Goal: Contribute content: Contribute content

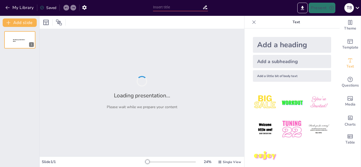
type input "Memahami Konsep Rukhṣah dalam Mazhab Fiqh [DEMOGRAPHIC_DATA]"
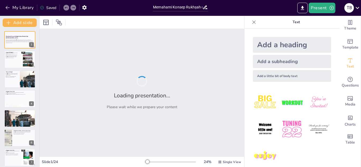
checkbox input "true"
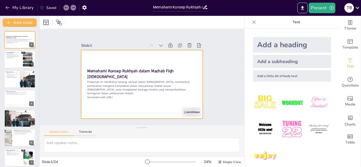
checkbox input "true"
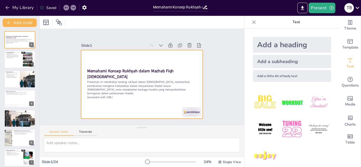
checkbox input "true"
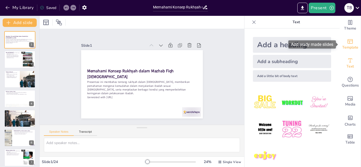
click at [347, 44] on icon "Add ready made slides" at bounding box center [350, 41] width 6 height 6
checkbox input "true"
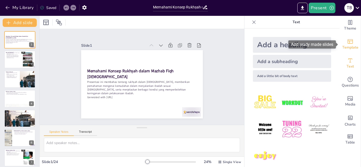
checkbox input "true"
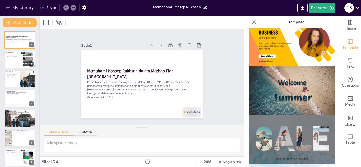
scroll to position [164, 0]
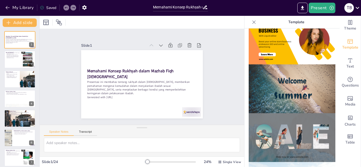
click at [294, 95] on img at bounding box center [292, 88] width 87 height 49
checkbox input "true"
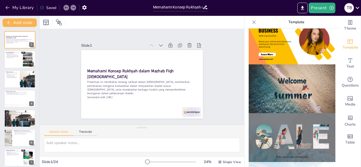
checkbox input "true"
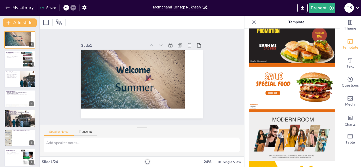
scroll to position [0, 0]
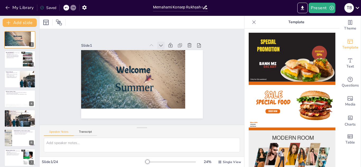
checkbox input "true"
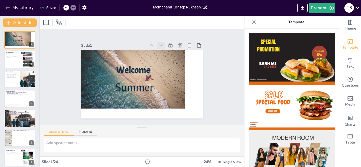
checkbox input "true"
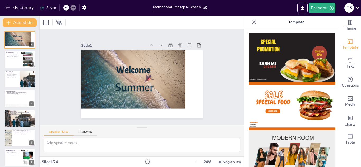
checkbox input "true"
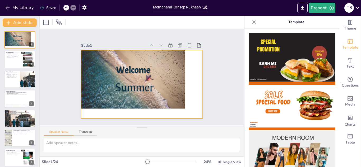
checkbox input "true"
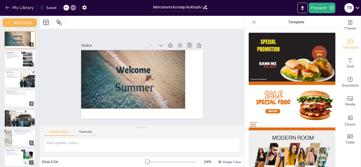
click at [190, 43] on icon at bounding box center [189, 45] width 5 height 5
type textarea "Rukhṣah sebagai keringanan dalam hukum [DEMOGRAPHIC_DATA] memberikan kesempatan…"
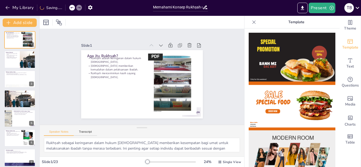
checkbox input "true"
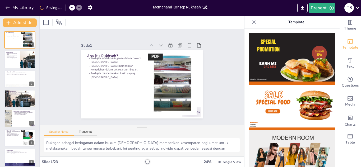
checkbox input "true"
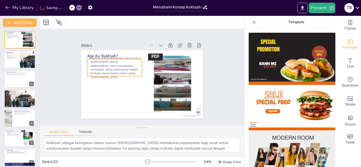
checkbox input "true"
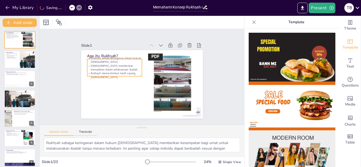
checkbox input "true"
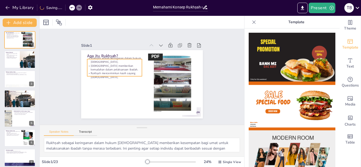
checkbox input "true"
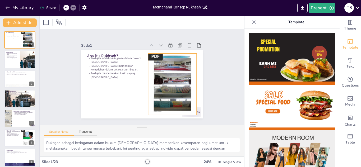
checkbox input "true"
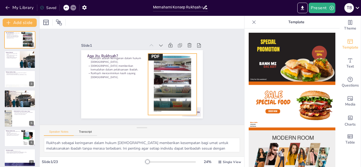
checkbox input "true"
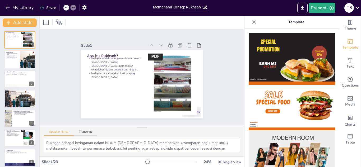
checkbox input "true"
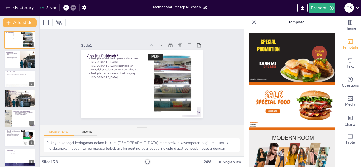
checkbox input "true"
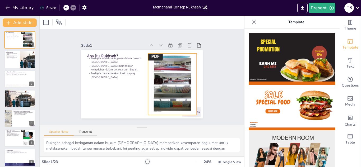
checkbox input "true"
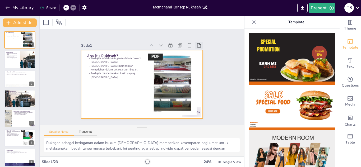
checkbox input "true"
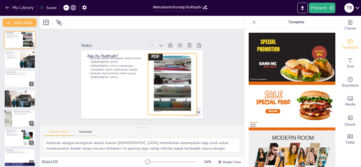
checkbox input "true"
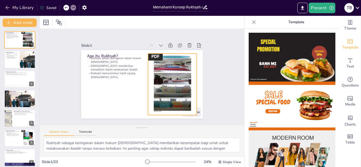
checkbox input "true"
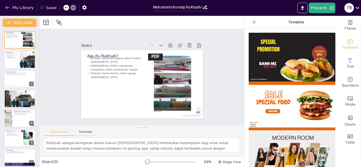
checkbox input "true"
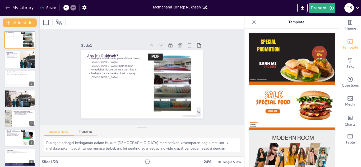
click at [221, 106] on div "Slide 1 Apa itu Rukhṣah? Rukhṣah adalah keringanan dalam hukum Islam. Rukhṣah m…" at bounding box center [142, 77] width 204 height 96
checkbox input "true"
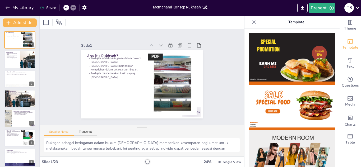
checkbox input "true"
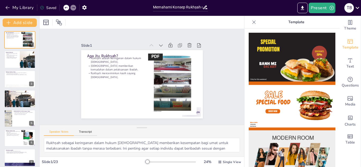
checkbox input "true"
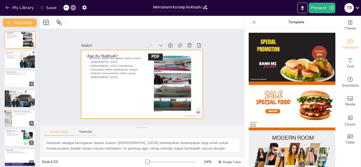
checkbox input "true"
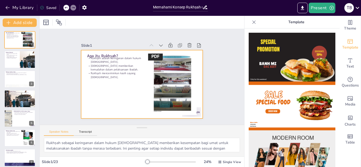
checkbox input "true"
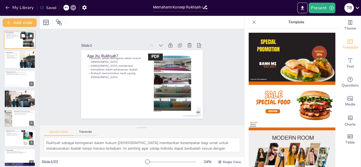
checkbox input "true"
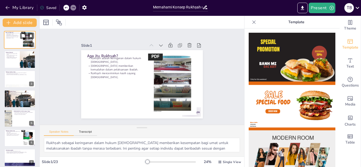
checkbox input "true"
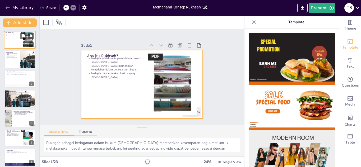
checkbox input "true"
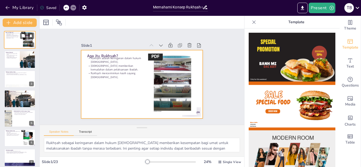
checkbox input "true"
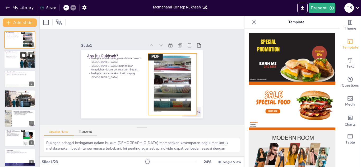
checkbox input "true"
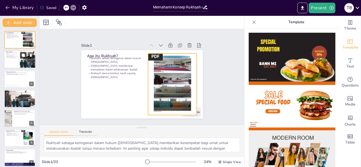
checkbox input "true"
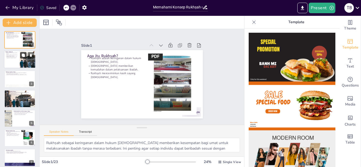
click at [22, 56] on icon at bounding box center [23, 55] width 3 height 3
type textarea "Makna rukhṣah sebagai keringanan dalam hukum menunjukkan bahwa Islam memberikan…"
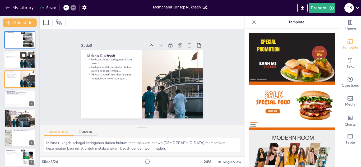
checkbox input "true"
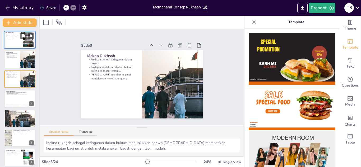
checkbox input "true"
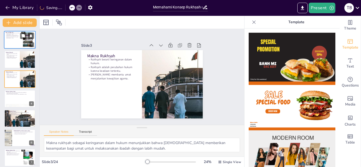
checkbox input "true"
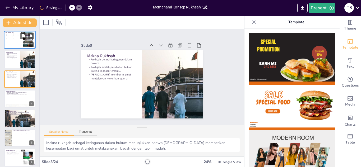
checkbox input "true"
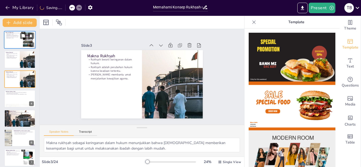
click at [9, 36] on p "Rukhṣah mencerminkan kasih sayang [DEMOGRAPHIC_DATA]." at bounding box center [13, 37] width 14 height 2
type textarea "Rukhṣah sebagai keringanan dalam hukum [DEMOGRAPHIC_DATA] memberikan kesempatan…"
checkbox input "true"
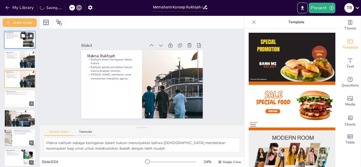
checkbox input "true"
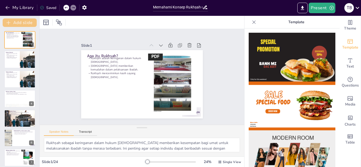
checkbox input "true"
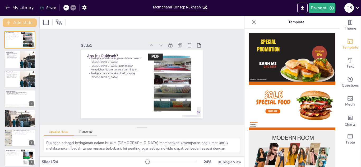
checkbox input "true"
click at [66, 9] on icon at bounding box center [65, 7] width 3 height 3
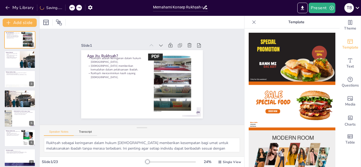
click at [73, 9] on icon at bounding box center [71, 7] width 3 height 3
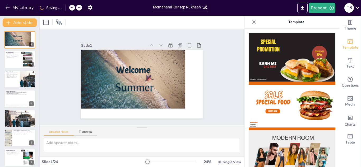
click at [73, 9] on icon at bounding box center [71, 7] width 3 height 3
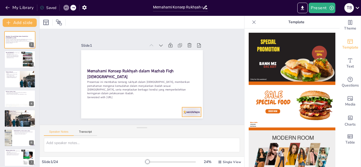
click at [189, 118] on div at bounding box center [178, 125] width 21 height 15
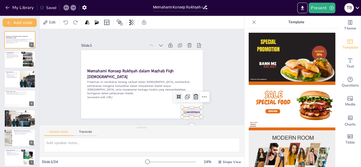
click at [195, 98] on icon at bounding box center [195, 96] width 5 height 5
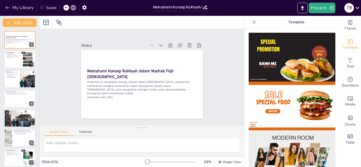
click at [225, 108] on div "Slide 1 Memahami Konsep Rukhṣah dalam Mazhab Fiqh [DEMOGRAPHIC_DATA] Presentasi…" at bounding box center [142, 77] width 204 height 96
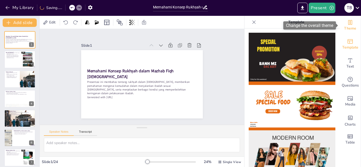
click at [350, 25] on icon "Change the overall theme" at bounding box center [350, 22] width 6 height 6
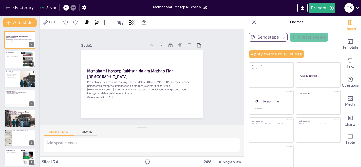
click at [283, 37] on icon "button" at bounding box center [283, 37] width 5 height 5
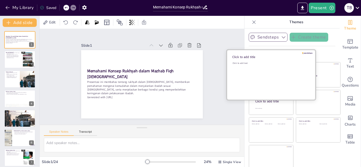
scroll to position [3, 0]
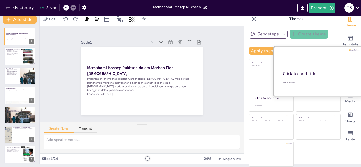
click at [315, 67] on div at bounding box center [318, 72] width 89 height 50
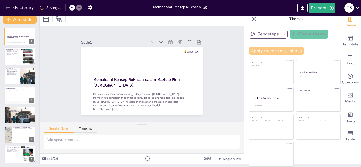
click at [291, 51] on button "Apply theme to all slides" at bounding box center [276, 50] width 55 height 7
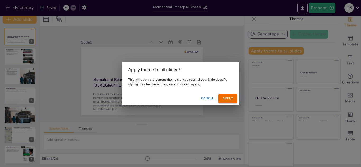
click at [229, 99] on button "Apply" at bounding box center [227, 98] width 19 height 9
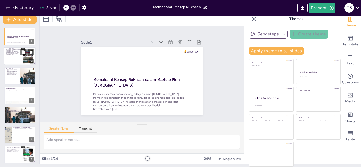
click at [20, 57] on div at bounding box center [20, 57] width 32 height 18
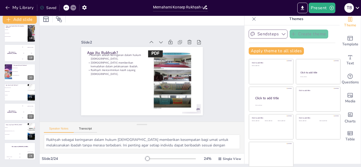
scroll to position [338, 0]
click at [21, 50] on button at bounding box center [23, 48] width 6 height 6
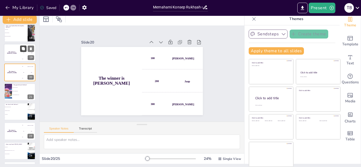
scroll to position [316, 0]
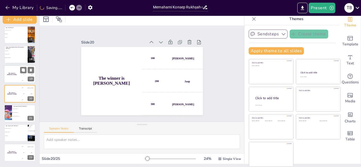
click at [17, 76] on div "The winner is Niels 🏆" at bounding box center [12, 74] width 16 height 18
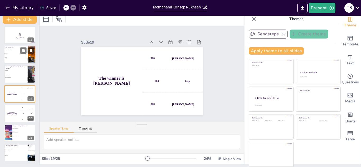
click at [15, 58] on li "Larangan" at bounding box center [16, 57] width 24 height 4
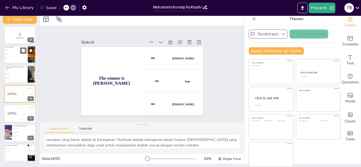
scroll to position [257, 0]
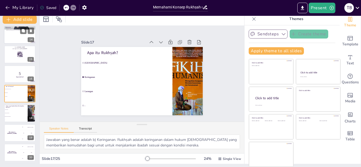
click at [17, 39] on div at bounding box center [20, 35] width 32 height 18
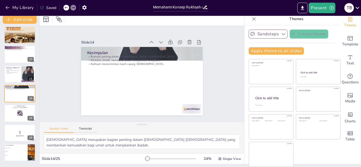
scroll to position [0, 0]
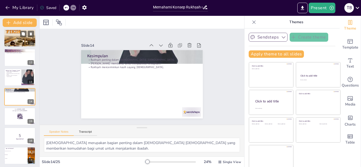
click at [27, 42] on div at bounding box center [20, 38] width 32 height 45
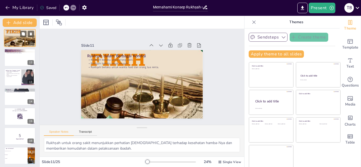
scroll to position [139, 0]
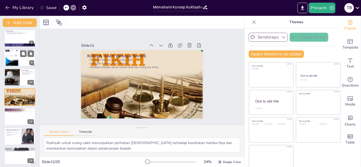
click at [10, 62] on div at bounding box center [12, 57] width 13 height 17
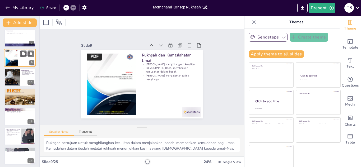
scroll to position [100, 0]
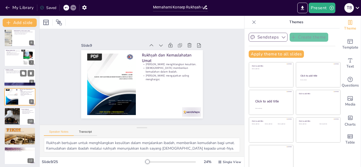
click at [10, 78] on div at bounding box center [20, 77] width 32 height 18
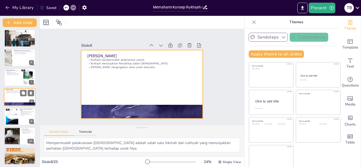
click at [14, 97] on div at bounding box center [20, 97] width 32 height 18
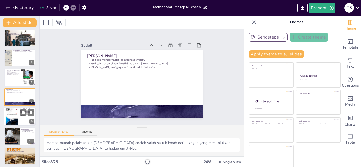
click at [13, 113] on div at bounding box center [12, 116] width 13 height 17
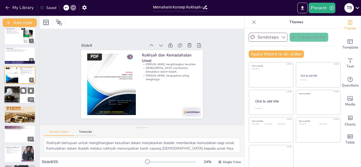
scroll to position [124, 0]
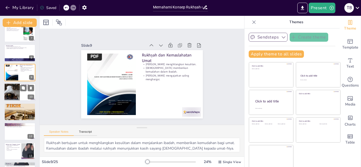
click at [16, 92] on div at bounding box center [11, 92] width 27 height 18
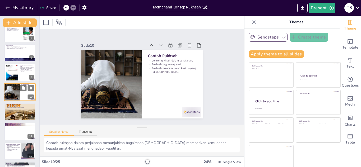
scroll to position [120, 0]
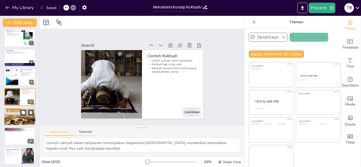
click at [18, 117] on div at bounding box center [20, 116] width 32 height 45
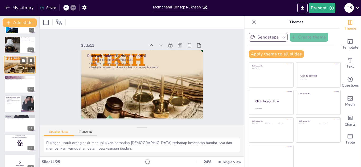
scroll to position [174, 0]
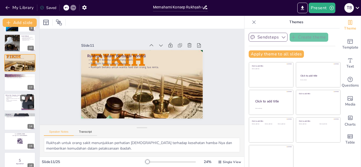
click at [17, 103] on div at bounding box center [20, 102] width 32 height 18
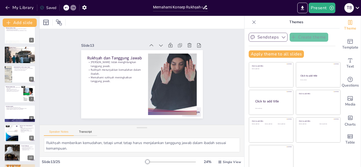
scroll to position [0, 0]
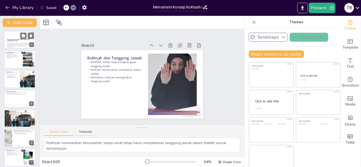
click at [15, 40] on strong "Memahami Konsep Rukhṣah dalam Mazhab Fiqh [DEMOGRAPHIC_DATA]" at bounding box center [18, 40] width 23 height 3
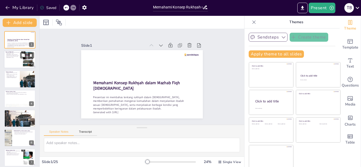
click at [16, 59] on div at bounding box center [20, 60] width 32 height 18
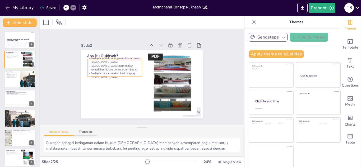
click at [124, 68] on p "[DEMOGRAPHIC_DATA] memberikan kemudahan dalam pelaksanaan ibadah." at bounding box center [114, 68] width 55 height 8
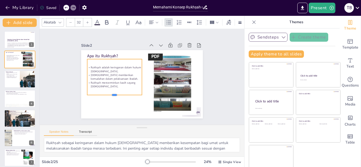
drag, startPoint x: 114, startPoint y: 76, endPoint x: 116, endPoint y: 95, distance: 18.9
click at [116, 95] on div at bounding box center [114, 97] width 55 height 4
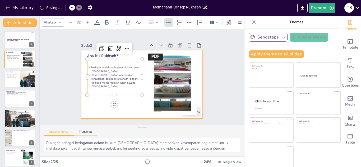
click at [131, 103] on div at bounding box center [142, 84] width 122 height 68
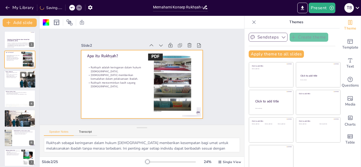
click at [18, 80] on div at bounding box center [20, 79] width 32 height 18
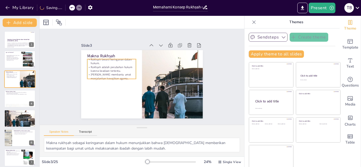
click at [104, 71] on p "Rukhṣah adalah perubahan hukum karena keadaan tertentu." at bounding box center [111, 69] width 49 height 8
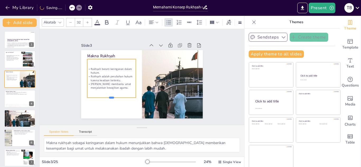
drag, startPoint x: 111, startPoint y: 79, endPoint x: 111, endPoint y: 98, distance: 18.8
click at [111, 98] on div at bounding box center [111, 100] width 49 height 4
click at [13, 99] on div at bounding box center [20, 99] width 32 height 18
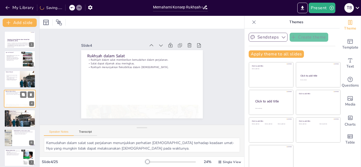
scroll to position [2, 0]
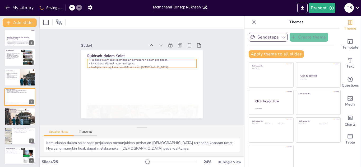
click at [127, 63] on p "Salat dapat dijamak atau meringkas." at bounding box center [141, 64] width 109 height 4
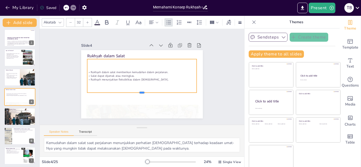
drag, startPoint x: 142, startPoint y: 68, endPoint x: 140, endPoint y: 93, distance: 24.9
click at [140, 93] on div at bounding box center [141, 95] width 109 height 4
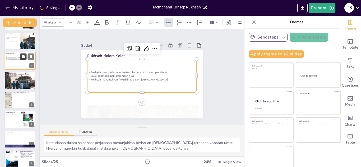
scroll to position [39, 0]
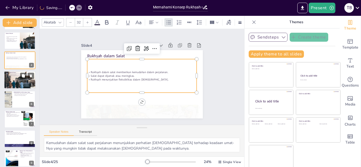
click at [20, 84] on div at bounding box center [20, 80] width 32 height 18
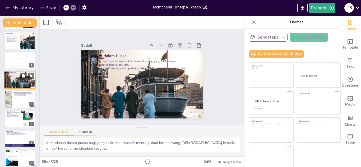
scroll to position [21, 0]
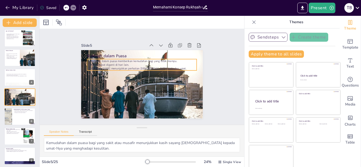
click at [121, 64] on p "Puasa dapat diganti di hari lain." at bounding box center [141, 65] width 109 height 4
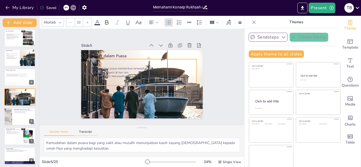
drag, startPoint x: 142, startPoint y: 71, endPoint x: 143, endPoint y: 87, distance: 15.6
click at [143, 87] on div at bounding box center [141, 88] width 109 height 4
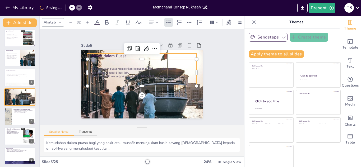
click at [108, 56] on p "Rukhṣah dalam Puasa" at bounding box center [141, 56] width 109 height 6
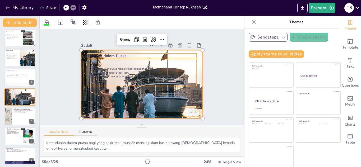
click at [116, 55] on p "Rukhṣah dalam Puasa" at bounding box center [143, 56] width 109 height 17
click at [130, 55] on p "Rukhṣah dalam Puasa" at bounding box center [141, 56] width 109 height 6
click at [213, 68] on div "Slide 1 Memahami Konsep Rukhṣah dalam Mazhab Fiqh Islam Presentasi ini membahas…" at bounding box center [141, 76] width 151 height 83
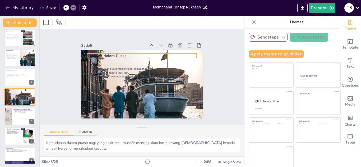
click at [133, 55] on p "Rukhṣah dalam Puasa" at bounding box center [141, 56] width 109 height 6
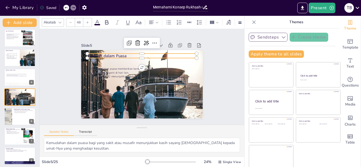
click at [128, 54] on p "Rukhṣah dalam Puasa" at bounding box center [141, 56] width 109 height 6
click at [106, 24] on icon at bounding box center [106, 22] width 3 height 4
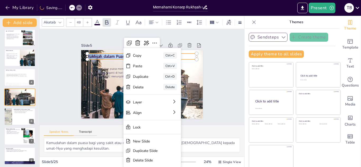
click at [162, 81] on div "Copy Ctrl+C" at bounding box center [191, 89] width 58 height 17
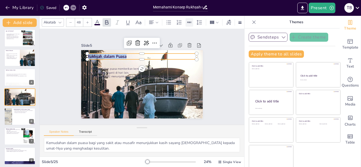
click at [191, 22] on icon at bounding box center [190, 23] width 6 height 6
click at [217, 25] on div at bounding box center [214, 23] width 10 height 6
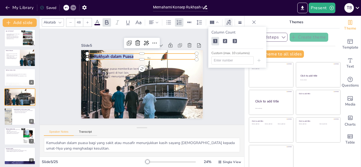
click at [228, 24] on icon at bounding box center [229, 23] width 6 height 6
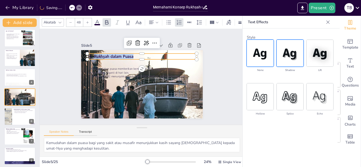
click at [291, 61] on img at bounding box center [290, 53] width 27 height 27
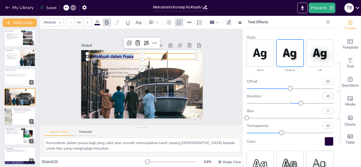
scroll to position [7, 0]
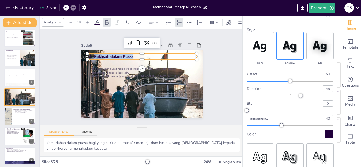
click at [329, 136] on div at bounding box center [329, 134] width 8 height 8
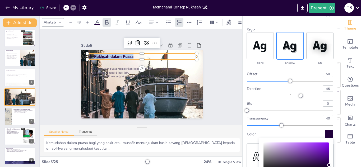
click at [328, 134] on div at bounding box center [329, 134] width 8 height 8
click at [280, 147] on div "Color" at bounding box center [296, 158] width 66 height 30
click at [315, 155] on div "Color" at bounding box center [296, 158] width 66 height 30
click at [310, 157] on div "Color" at bounding box center [296, 158] width 66 height 30
click at [316, 154] on div "Color" at bounding box center [296, 158] width 66 height 30
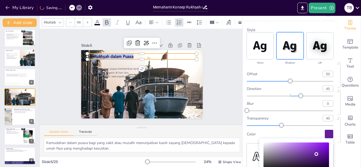
click at [282, 146] on div "Color" at bounding box center [296, 158] width 66 height 30
click at [268, 144] on div "Color" at bounding box center [296, 158] width 66 height 30
click at [305, 130] on div "Color" at bounding box center [290, 134] width 86 height 8
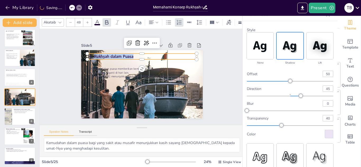
click at [224, 112] on div "Slide 1 Memahami Konsep Rukhṣah dalam Mazhab Fiqh Islam Presentasi ini membahas…" at bounding box center [142, 77] width 204 height 96
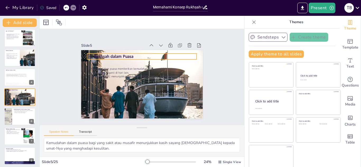
click at [117, 57] on strong "Rukhṣah dalam Puasa" at bounding box center [113, 57] width 39 height 6
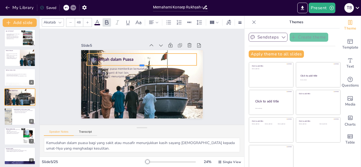
drag, startPoint x: 142, startPoint y: 60, endPoint x: 142, endPoint y: 66, distance: 5.8
click at [142, 66] on div at bounding box center [141, 68] width 109 height 4
drag, startPoint x: 87, startPoint y: 59, endPoint x: 109, endPoint y: 58, distance: 22.5
click at [109, 58] on div at bounding box center [107, 60] width 4 height 12
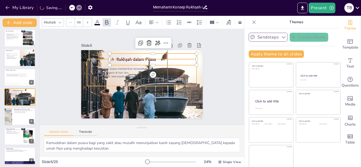
click at [119, 60] on div "Rukhṣah dalam puasa memberikan kemudahan bagi yang tidak mampu. Puasa dapat dig…" at bounding box center [141, 72] width 109 height 27
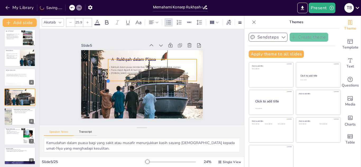
drag, startPoint x: 87, startPoint y: 86, endPoint x: 108, endPoint y: 73, distance: 24.7
click at [108, 73] on div "Rukhṣah dalam Puasa Rukhṣah dalam puasa memberikan kemudahan bagi yang tidak ma…" at bounding box center [142, 84] width 122 height 68
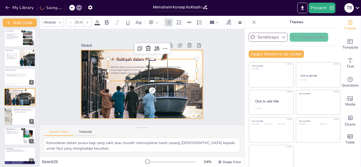
click at [187, 111] on div at bounding box center [142, 84] width 122 height 68
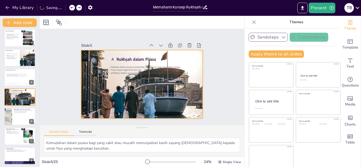
click at [168, 103] on div at bounding box center [142, 84] width 122 height 68
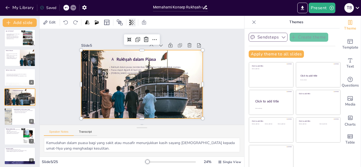
click at [134, 22] on icon at bounding box center [134, 22] width 1 height 5
click at [115, 42] on div at bounding box center [113, 43] width 36 height 4
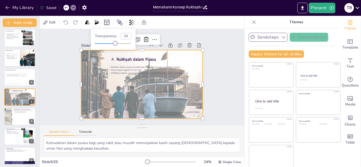
click at [105, 43] on div at bounding box center [105, 43] width 20 height 1
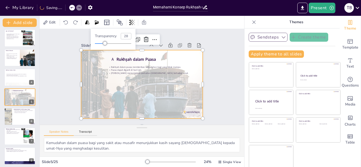
click at [99, 43] on div at bounding box center [113, 43] width 36 height 4
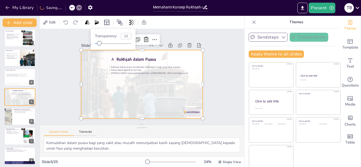
click at [109, 43] on div at bounding box center [113, 43] width 36 height 4
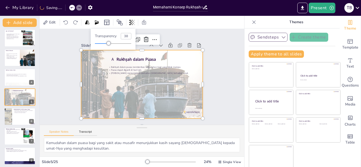
click at [231, 89] on div "Slide 1 Memahami Konsep Rukhṣah dalam Mazhab Fiqh [DEMOGRAPHIC_DATA] Presentasi…" at bounding box center [142, 77] width 204 height 96
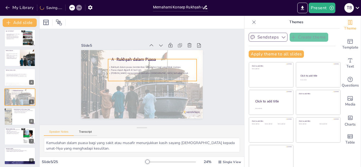
click at [157, 66] on p "Rukhṣah dalam puasa memberikan kemudahan bagi yang tidak mampu." at bounding box center [152, 67] width 89 height 3
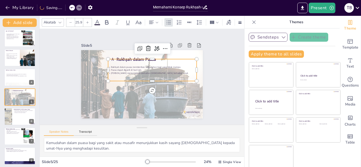
click at [111, 67] on p "Rukhṣah dalam puasa memberikan kemudahan bagi yang tidak mampu." at bounding box center [152, 67] width 89 height 3
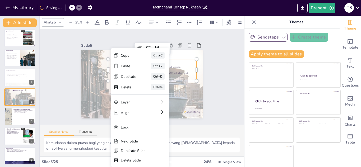
drag, startPoint x: 111, startPoint y: 67, endPoint x: 188, endPoint y: 79, distance: 77.6
click at [188, 79] on div "Rukhṣah dalam puasa memberikan kemudahan bagi yang tidak mampu. Puasa dapat dig…" at bounding box center [152, 70] width 89 height 22
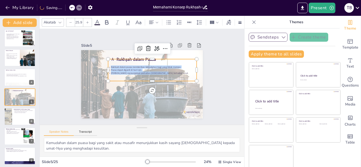
drag, startPoint x: 110, startPoint y: 67, endPoint x: 169, endPoint y: 76, distance: 59.2
click at [169, 76] on div "Rukhṣah dalam puasa memberikan kemudahan bagi yang tidak mampu. Puasa dapat dig…" at bounding box center [152, 70] width 89 height 22
click at [107, 23] on icon at bounding box center [107, 22] width 6 height 6
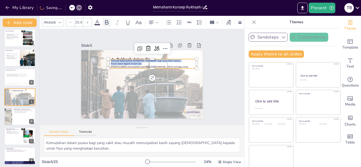
click at [107, 25] on icon at bounding box center [107, 22] width 6 height 6
click at [216, 87] on div "Slide 1 Memahami Konsep Rukhṣah dalam Mazhab Fiqh [DEMOGRAPHIC_DATA] Presentasi…" at bounding box center [141, 76] width 151 height 83
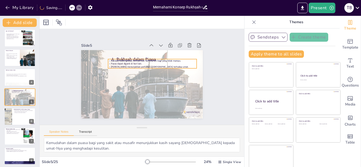
click at [156, 66] on strong "[PERSON_NAME] menunjukkan perhatian [DEMOGRAPHIC_DATA] terhadap umat." at bounding box center [149, 66] width 77 height 3
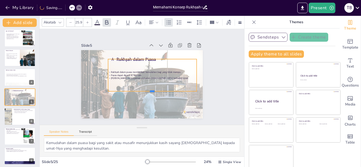
drag, startPoint x: 153, startPoint y: 69, endPoint x: 150, endPoint y: 92, distance: 23.1
click at [150, 92] on div at bounding box center [152, 93] width 89 height 4
click at [111, 73] on strong "Rukhṣah dalam puasa memberikan kemudahan bagi yang tidak mampu." at bounding box center [146, 72] width 70 height 3
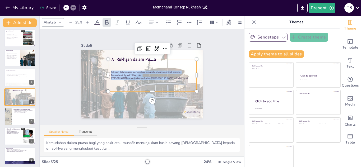
drag, startPoint x: 111, startPoint y: 73, endPoint x: 171, endPoint y: 81, distance: 60.3
click at [171, 81] on div "Rukhṣah dalam puasa memberikan kemudahan bagi yang tidak mampu. Puasa dapat dig…" at bounding box center [152, 76] width 91 height 41
click at [88, 20] on div at bounding box center [87, 22] width 8 height 8
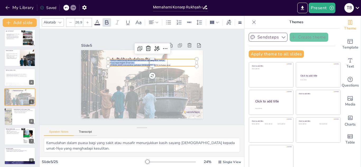
click at [88, 20] on div at bounding box center [87, 22] width 8 height 8
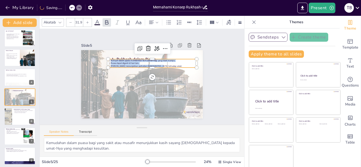
click at [88, 20] on div at bounding box center [87, 22] width 8 height 8
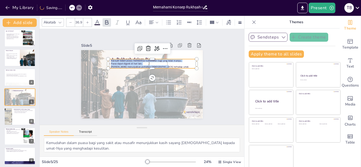
click at [88, 20] on div at bounding box center [87, 22] width 8 height 8
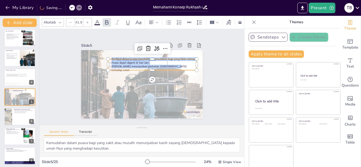
click at [88, 20] on div at bounding box center [87, 22] width 8 height 8
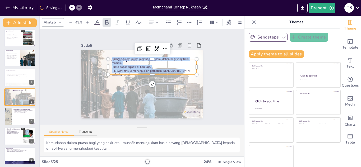
click at [88, 20] on div at bounding box center [87, 22] width 8 height 8
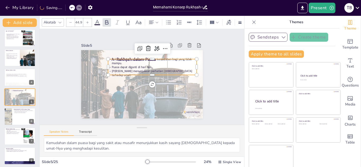
click at [88, 20] on div at bounding box center [87, 22] width 8 height 8
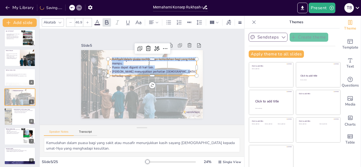
click at [88, 20] on div at bounding box center [87, 22] width 8 height 8
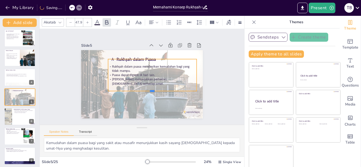
drag, startPoint x: 151, startPoint y: 77, endPoint x: 153, endPoint y: 92, distance: 15.1
click at [153, 92] on div at bounding box center [152, 93] width 89 height 4
click at [207, 84] on div "Slide 1 Memahami Konsep Rukhṣah dalam Mazhab Fiqh [DEMOGRAPHIC_DATA] Presentasi…" at bounding box center [141, 76] width 151 height 83
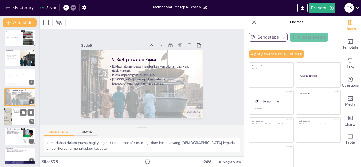
click at [16, 114] on div at bounding box center [20, 117] width 32 height 18
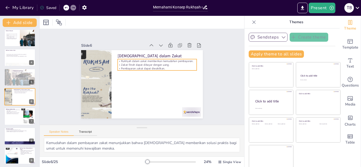
click at [169, 64] on p "Zakat fitrah dapat dibayar dengan uang." at bounding box center [157, 65] width 79 height 4
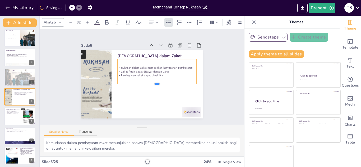
drag, startPoint x: 157, startPoint y: 71, endPoint x: 156, endPoint y: 84, distance: 13.5
click at [156, 84] on div at bounding box center [156, 88] width 79 height 12
click at [16, 113] on p "[PERSON_NAME] menunjukkan perhatian [DEMOGRAPHIC_DATA] terhadap umat." at bounding box center [13, 113] width 14 height 2
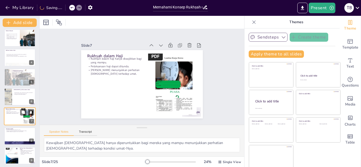
scroll to position [61, 0]
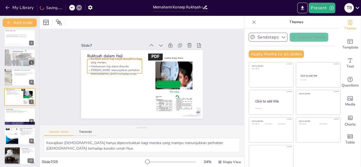
click at [106, 68] on p "Pelaksanaan haji dapat ditunda." at bounding box center [115, 64] width 55 height 10
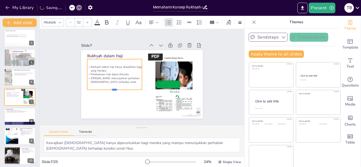
drag, startPoint x: 115, startPoint y: 73, endPoint x: 115, endPoint y: 90, distance: 16.6
click at [115, 90] on div at bounding box center [114, 92] width 55 height 4
click at [18, 117] on div at bounding box center [20, 117] width 32 height 18
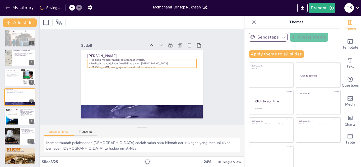
click at [118, 66] on p "[PERSON_NAME] mengingatkan umat untuk berusaha." at bounding box center [141, 68] width 109 height 4
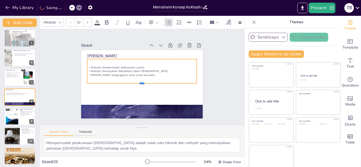
drag, startPoint x: 141, startPoint y: 68, endPoint x: 141, endPoint y: 84, distance: 16.1
click at [141, 84] on div at bounding box center [141, 85] width 109 height 4
click at [15, 119] on div at bounding box center [12, 116] width 13 height 17
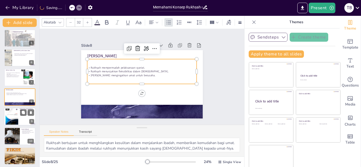
scroll to position [100, 0]
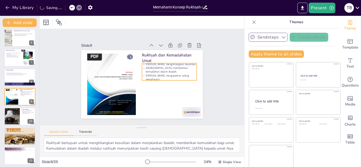
click at [165, 74] on p "[DEMOGRAPHIC_DATA] memberikan kemudahan dalam ibadah." at bounding box center [169, 70] width 55 height 8
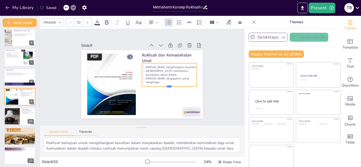
drag, startPoint x: 169, startPoint y: 81, endPoint x: 170, endPoint y: 90, distance: 8.7
click at [170, 90] on div at bounding box center [169, 88] width 55 height 4
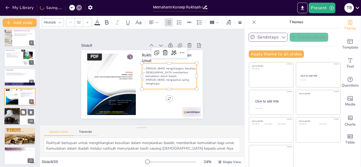
click at [17, 117] on div at bounding box center [11, 117] width 27 height 18
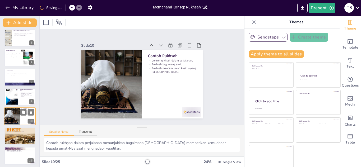
scroll to position [120, 0]
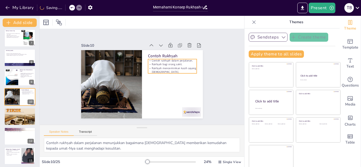
click at [173, 70] on p "Rukhṣah mencerminkan kasih sayang [DEMOGRAPHIC_DATA]." at bounding box center [172, 73] width 49 height 13
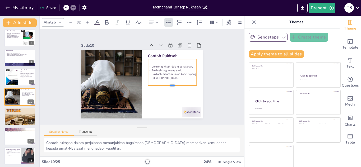
drag, startPoint x: 173, startPoint y: 74, endPoint x: 173, endPoint y: 86, distance: 12.2
click at [173, 86] on div at bounding box center [172, 88] width 49 height 4
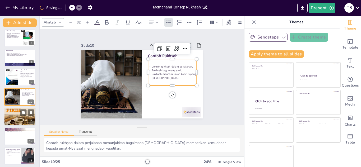
click at [19, 124] on div at bounding box center [20, 116] width 32 height 45
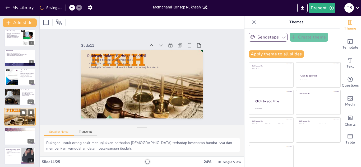
scroll to position [139, 0]
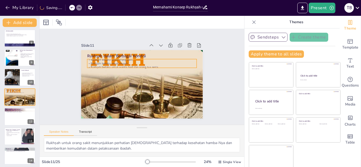
click at [123, 59] on p "Rukhṣah berlaku untuk orang sakit." at bounding box center [153, 64] width 84 height 76
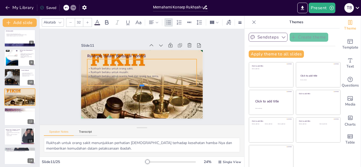
drag, startPoint x: 142, startPoint y: 68, endPoint x: 142, endPoint y: 85, distance: 17.7
click at [142, 86] on div at bounding box center [141, 88] width 109 height 4
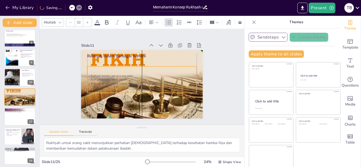
drag, startPoint x: 155, startPoint y: 74, endPoint x: 155, endPoint y: 81, distance: 7.4
click at [155, 82] on p "Rukhṣah berlaku untuk wanita haid dan orang tua renta." at bounding box center [141, 84] width 109 height 4
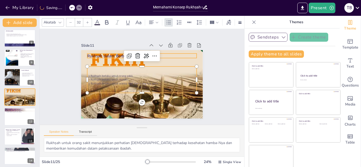
click at [115, 54] on p "Rukhṣah dalam Berbagai Kondisi" at bounding box center [143, 56] width 109 height 17
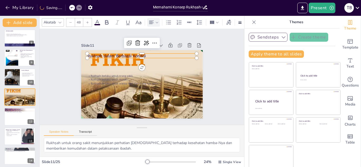
click at [158, 24] on icon at bounding box center [157, 23] width 4 height 4
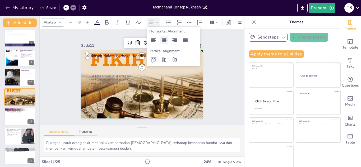
click at [164, 41] on icon at bounding box center [164, 39] width 5 height 3
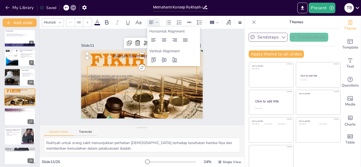
click at [119, 69] on div "Rukhṣah berlaku untuk orang sakit. Rukhṣah berlaku untuk musafir. Rukhṣah berla…" at bounding box center [141, 80] width 109 height 26
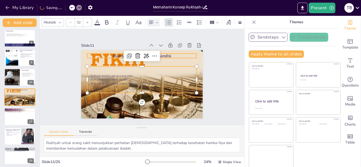
click at [192, 54] on p "Rukhṣah dalam Berbagai Kondisi" at bounding box center [141, 56] width 109 height 6
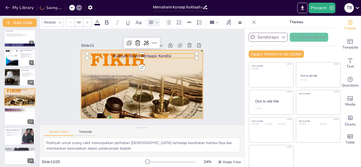
click at [195, 63] on div at bounding box center [138, 83] width 181 height 207
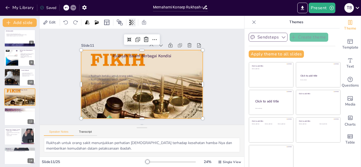
click at [131, 23] on icon at bounding box center [129, 22] width 1 height 5
click at [111, 43] on div at bounding box center [113, 43] width 36 height 1
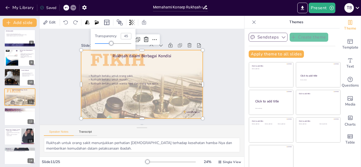
click at [105, 43] on div at bounding box center [113, 43] width 36 height 4
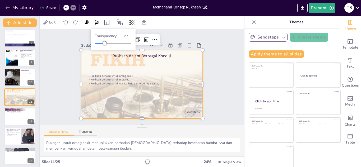
click at [215, 77] on div "Slide 1 Memahami Konsep Rukhṣah dalam Mazhab Fiqh [DEMOGRAPHIC_DATA] Presentasi…" at bounding box center [141, 76] width 151 height 83
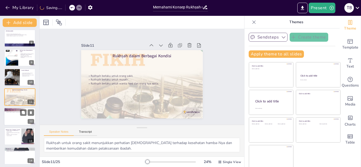
click at [19, 119] on div at bounding box center [20, 117] width 32 height 18
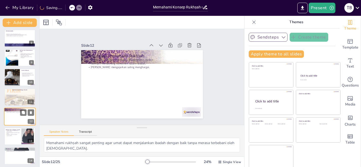
scroll to position [159, 0]
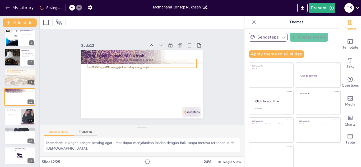
click at [127, 66] on p "[PERSON_NAME] mengajarkan saling menghargai." at bounding box center [141, 68] width 109 height 4
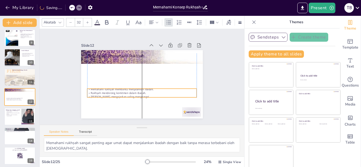
drag, startPoint x: 127, startPoint y: 66, endPoint x: 126, endPoint y: 97, distance: 31.5
click at [126, 97] on p "[PERSON_NAME] mengajarkan saling menghargai." at bounding box center [139, 96] width 109 height 15
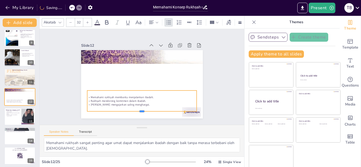
drag, startPoint x: 142, startPoint y: 100, endPoint x: 141, endPoint y: 111, distance: 11.9
click at [141, 111] on div at bounding box center [130, 112] width 105 height 38
click at [188, 114] on div at bounding box center [188, 116] width 20 height 11
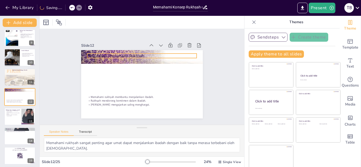
click at [138, 56] on p "Pentingnya Memahami Rukhṣah" at bounding box center [141, 56] width 109 height 6
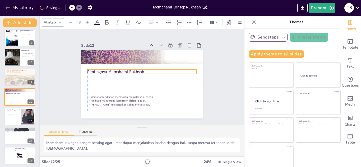
drag, startPoint x: 138, startPoint y: 56, endPoint x: 138, endPoint y: 72, distance: 15.9
click at [138, 72] on p "Pentingnya Memahami Rukhṣah" at bounding box center [141, 72] width 109 height 6
click at [156, 24] on div at bounding box center [153, 22] width 11 height 6
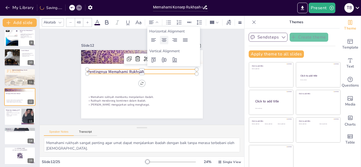
click at [162, 38] on icon at bounding box center [164, 39] width 5 height 3
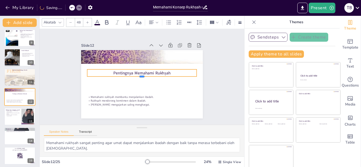
drag, startPoint x: 142, startPoint y: 75, endPoint x: 144, endPoint y: 78, distance: 4.1
click at [144, 78] on div at bounding box center [141, 78] width 108 height 27
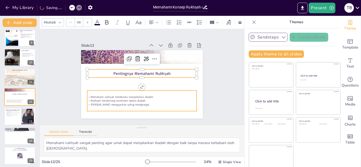
click at [136, 100] on p "Rukhṣah mendorong komitmen dalam ibadah." at bounding box center [139, 100] width 109 height 15
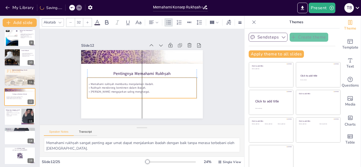
drag, startPoint x: 136, startPoint y: 100, endPoint x: 137, endPoint y: 88, distance: 12.2
click at [137, 88] on p "Rukhṣah mendorong komitmen dalam ibadah." at bounding box center [140, 87] width 109 height 15
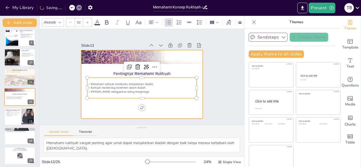
click at [170, 110] on div at bounding box center [142, 84] width 122 height 68
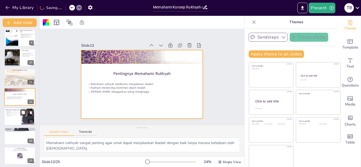
click at [16, 116] on p "Memahami rukhṣah meningkatkan tanggung jawab." at bounding box center [13, 115] width 14 height 2
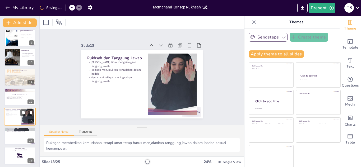
scroll to position [179, 0]
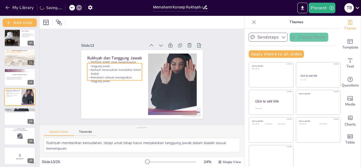
click at [109, 79] on p "Memahami rukhṣah meningkatkan tanggung jawab." at bounding box center [114, 80] width 55 height 8
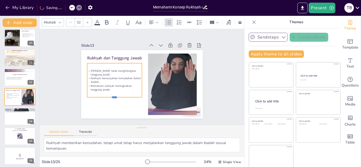
drag, startPoint x: 115, startPoint y: 80, endPoint x: 115, endPoint y: 97, distance: 16.7
click at [115, 97] on div at bounding box center [114, 99] width 55 height 4
drag, startPoint x: 142, startPoint y: 81, endPoint x: 147, endPoint y: 82, distance: 5.9
click at [148, 82] on div at bounding box center [150, 80] width 4 height 34
click at [223, 85] on div "Slide 1 Memahami Konsep Rukhṣah dalam Mazhab Fiqh [DEMOGRAPHIC_DATA] Presentasi…" at bounding box center [141, 77] width 213 height 117
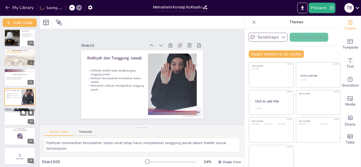
click at [18, 117] on div at bounding box center [20, 117] width 32 height 18
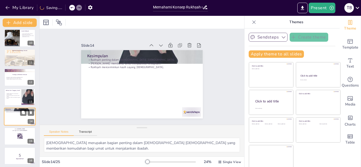
scroll to position [198, 0]
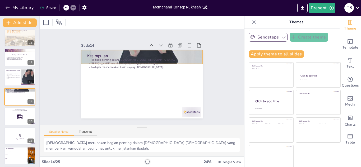
click at [134, 53] on div at bounding box center [142, 57] width 122 height 68
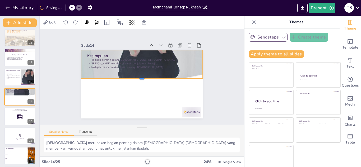
drag, startPoint x: 142, startPoint y: 64, endPoint x: 141, endPoint y: 79, distance: 14.9
click at [141, 79] on div at bounding box center [142, 81] width 122 height 4
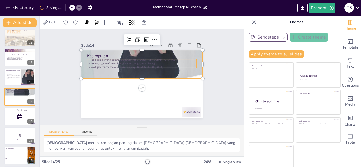
click at [109, 63] on p "[PERSON_NAME] membantu umat menjalankan kewajiban." at bounding box center [141, 64] width 109 height 4
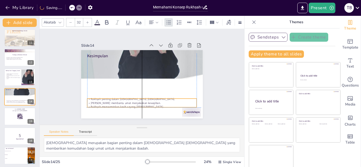
drag, startPoint x: 109, startPoint y: 63, endPoint x: 109, endPoint y: 101, distance: 38.8
click at [109, 101] on p "[PERSON_NAME] membantu umat menjalankan kewajiban." at bounding box center [141, 103] width 109 height 4
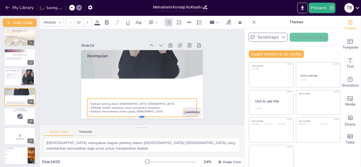
drag, startPoint x: 141, startPoint y: 108, endPoint x: 140, endPoint y: 118, distance: 9.6
click at [140, 118] on div at bounding box center [141, 119] width 109 height 4
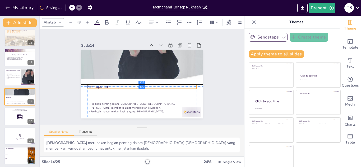
drag, startPoint x: 102, startPoint y: 55, endPoint x: 103, endPoint y: 87, distance: 31.2
click at [103, 87] on p "Kesimpulan" at bounding box center [141, 87] width 109 height 6
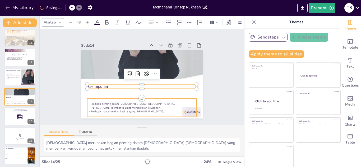
click at [190, 112] on p "Rukhṣah mencerminkan kasih sayang [DEMOGRAPHIC_DATA]." at bounding box center [141, 112] width 109 height 4
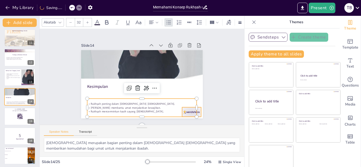
click at [197, 113] on div at bounding box center [188, 116] width 20 height 11
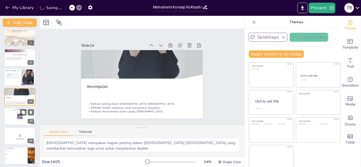
click at [15, 117] on div at bounding box center [20, 117] width 32 height 18
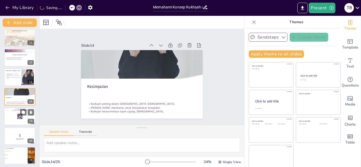
scroll to position [218, 0]
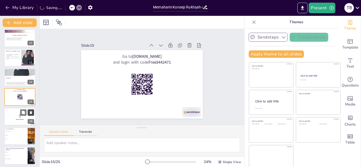
click at [32, 114] on icon at bounding box center [31, 113] width 4 height 4
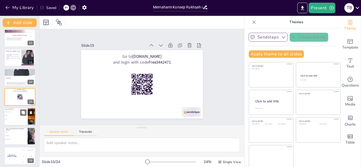
click at [32, 114] on icon at bounding box center [31, 113] width 4 height 4
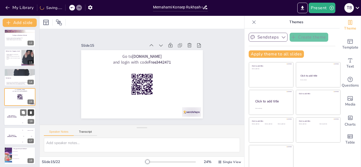
click at [32, 114] on icon at bounding box center [31, 113] width 4 height 4
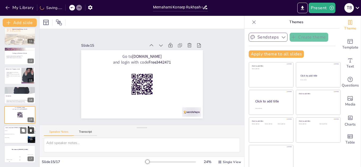
scroll to position [200, 0]
click at [23, 131] on icon at bounding box center [23, 130] width 3 height 3
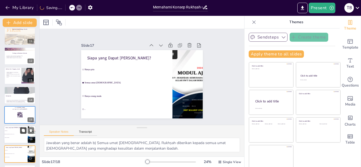
scroll to position [220, 0]
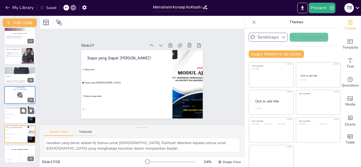
click at [21, 118] on span "Hanya orang muda" at bounding box center [16, 118] width 23 height 1
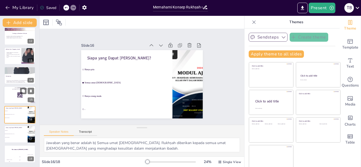
click at [20, 99] on div at bounding box center [20, 95] width 32 height 18
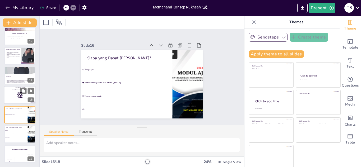
scroll to position [218, 0]
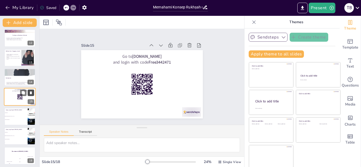
click at [30, 93] on icon at bounding box center [31, 93] width 2 height 3
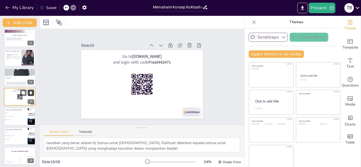
scroll to position [200, 0]
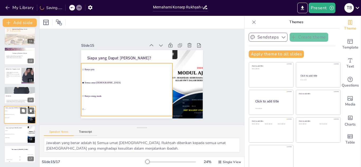
click at [21, 118] on span "Hanya orang muda" at bounding box center [16, 118] width 23 height 1
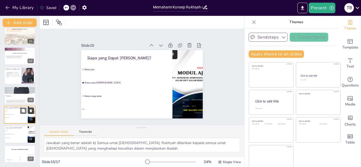
click at [30, 112] on icon at bounding box center [31, 111] width 2 height 3
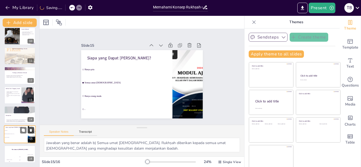
click at [30, 112] on icon at bounding box center [31, 111] width 2 height 3
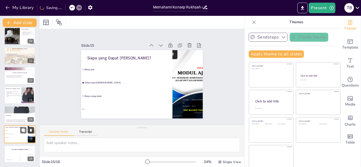
scroll to position [161, 0]
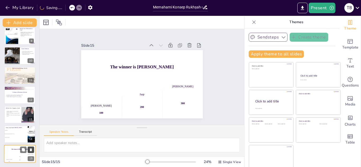
click at [30, 112] on icon at bounding box center [31, 110] width 2 height 3
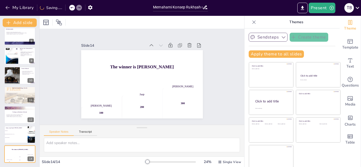
click at [30, 112] on icon at bounding box center [31, 111] width 2 height 3
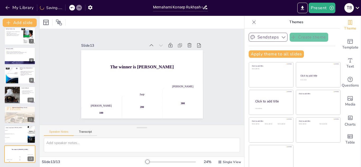
scroll to position [122, 0]
click at [30, 112] on icon at bounding box center [31, 111] width 2 height 3
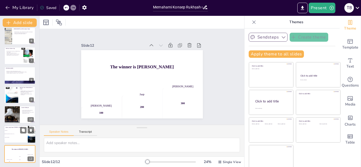
scroll to position [101, 0]
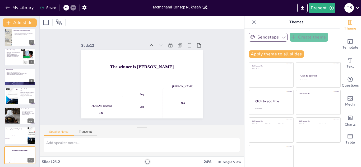
click at [69, 8] on div at bounding box center [66, 8] width 6 height 6
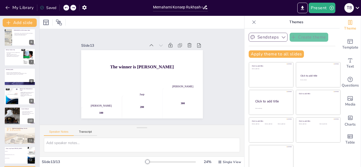
click at [66, 8] on icon at bounding box center [65, 7] width 3 height 3
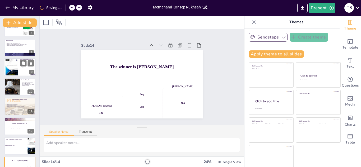
scroll to position [141, 0]
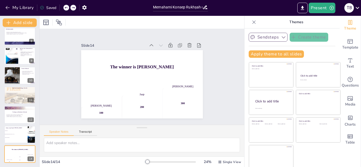
click at [66, 9] on icon at bounding box center [65, 7] width 3 height 3
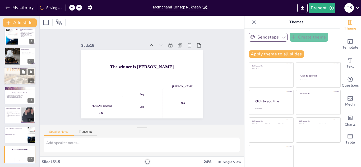
scroll to position [161, 0]
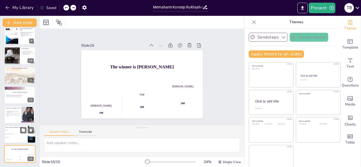
click at [18, 134] on span "Semua umat Islam" at bounding box center [16, 134] width 23 height 1
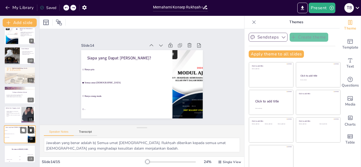
click at [31, 131] on icon at bounding box center [31, 130] width 2 height 3
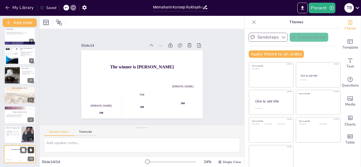
scroll to position [141, 0]
click at [31, 151] on icon at bounding box center [31, 150] width 2 height 3
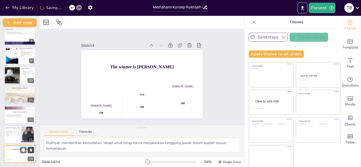
scroll to position [122, 0]
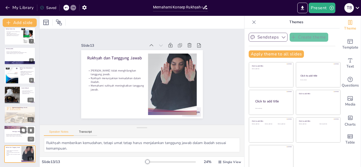
click at [12, 136] on p "[PERSON_NAME] mengajarkan saling menghargai." at bounding box center [20, 136] width 29 height 1
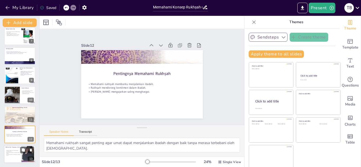
click at [12, 154] on p "Memahami rukhṣah meningkatkan tanggung jawab." at bounding box center [14, 155] width 16 height 2
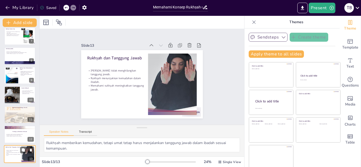
scroll to position [3, 0]
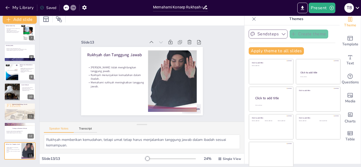
click at [66, 9] on div at bounding box center [66, 8] width 6 height 6
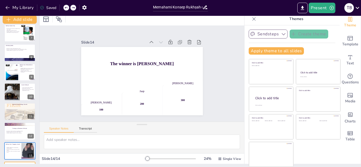
click at [66, 9] on div at bounding box center [66, 8] width 6 height 6
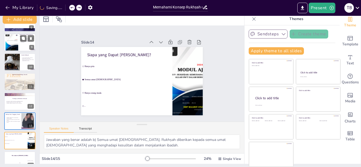
scroll to position [161, 0]
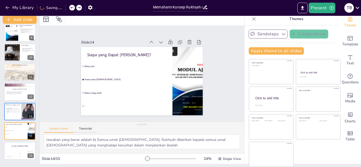
click at [73, 7] on icon at bounding box center [72, 7] width 3 height 1
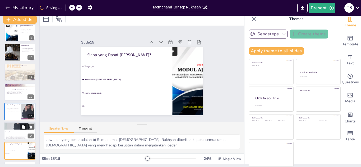
click at [13, 134] on div at bounding box center [20, 131] width 32 height 18
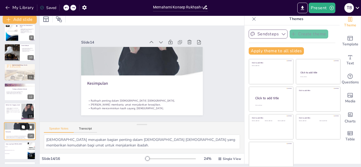
scroll to position [180, 0]
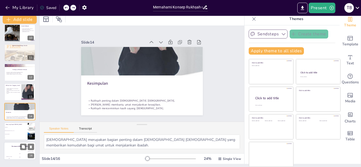
click at [13, 154] on div "Hasan 100" at bounding box center [9, 155] width 11 height 9
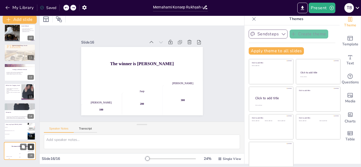
click at [31, 148] on icon at bounding box center [31, 147] width 2 height 3
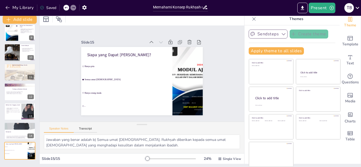
scroll to position [161, 0]
click at [31, 148] on icon at bounding box center [31, 147] width 2 height 3
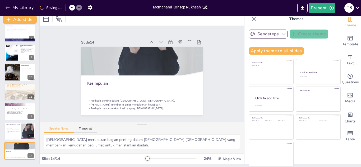
scroll to position [141, 0]
click at [224, 70] on div "Slide 1 Memahami Konsep Rukhṣah dalam Mazhab Fiqh [DEMOGRAPHIC_DATA] Presentasi…" at bounding box center [142, 74] width 204 height 96
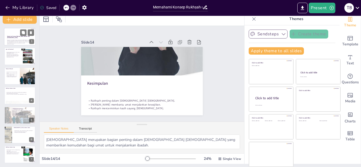
click at [15, 37] on p "Memahami Konsep Rukhṣah dalam Mazhab Fiqh [DEMOGRAPHIC_DATA]" at bounding box center [19, 37] width 25 height 3
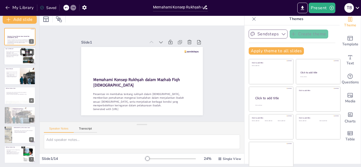
click at [15, 54] on p "[DEMOGRAPHIC_DATA] memberikan kemudahan dalam pelaksanaan ibadah." at bounding box center [13, 55] width 14 height 2
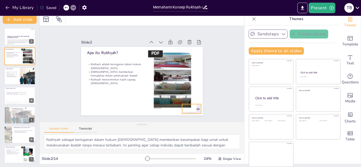
click at [199, 106] on div at bounding box center [191, 109] width 19 height 10
click at [18, 80] on div at bounding box center [20, 76] width 32 height 18
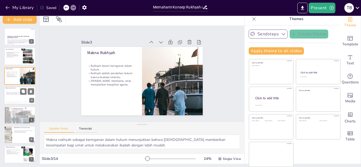
click at [18, 95] on div "Rukhṣah dalam salat memberikan kemudahan dalam perjalanan. Salat dapat dijamak …" at bounding box center [20, 93] width 29 height 9
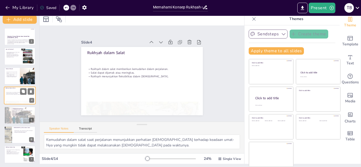
scroll to position [2, 0]
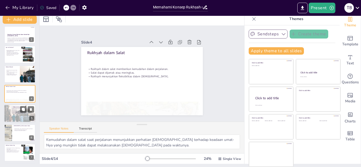
click at [18, 121] on div at bounding box center [20, 114] width 32 height 18
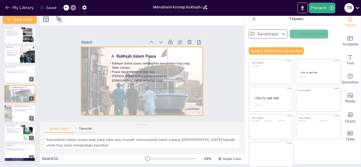
click at [190, 111] on div at bounding box center [142, 81] width 122 height 68
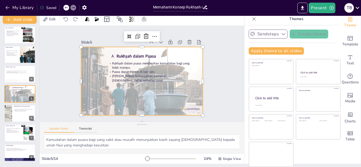
click at [191, 109] on div at bounding box center [142, 81] width 122 height 68
click at [17, 116] on div at bounding box center [20, 114] width 32 height 18
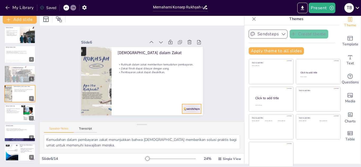
click at [196, 106] on div at bounding box center [191, 109] width 19 height 10
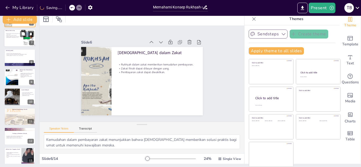
click at [18, 38] on p "[PERSON_NAME] menunjukkan perhatian [DEMOGRAPHIC_DATA] terhadap umat." at bounding box center [13, 37] width 14 height 2
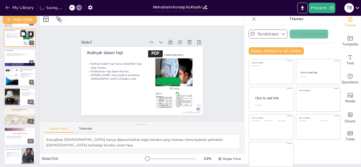
scroll to position [61, 0]
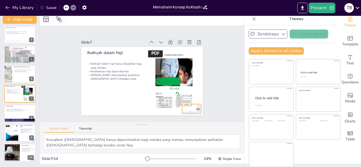
click at [199, 110] on div at bounding box center [191, 109] width 19 height 10
click at [18, 116] on div at bounding box center [20, 114] width 32 height 18
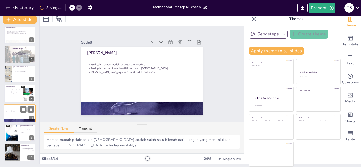
scroll to position [80, 0]
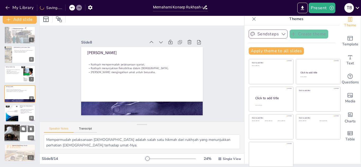
click at [18, 133] on div at bounding box center [11, 133] width 27 height 18
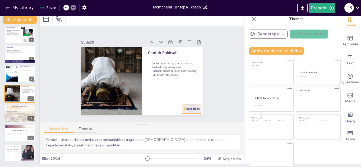
click at [192, 113] on div at bounding box center [191, 109] width 19 height 10
click at [13, 119] on div at bounding box center [20, 113] width 32 height 45
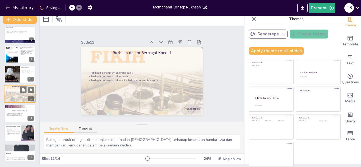
scroll to position [141, 0]
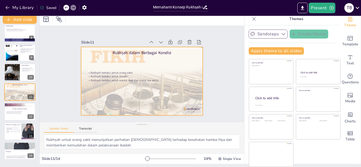
click at [194, 108] on div at bounding box center [142, 81] width 122 height 172
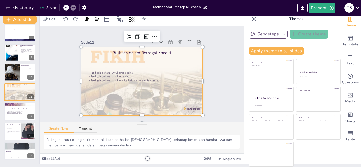
click at [195, 111] on div at bounding box center [142, 81] width 122 height 172
click at [14, 116] on div at bounding box center [20, 112] width 32 height 18
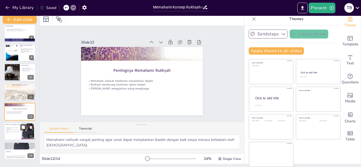
click at [15, 131] on p "Memahami rukhṣah meningkatkan tanggung jawab." at bounding box center [14, 132] width 16 height 2
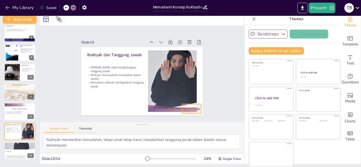
click at [197, 111] on div at bounding box center [188, 113] width 20 height 11
click at [20, 151] on p "Kesimpulan" at bounding box center [20, 152] width 29 height 2
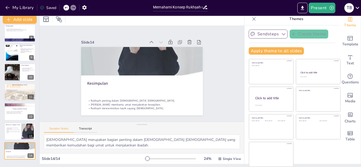
click at [218, 110] on div "Slide 1 Memahami Konsep Rukhṣah dalam Mazhab Fiqh [DEMOGRAPHIC_DATA] Presentasi…" at bounding box center [142, 74] width 204 height 96
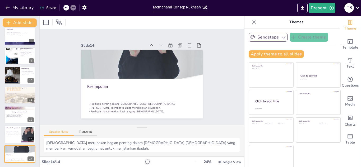
click at [359, 10] on icon at bounding box center [357, 7] width 7 height 7
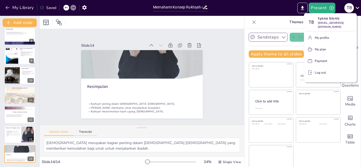
click at [359, 10] on div at bounding box center [180, 83] width 361 height 167
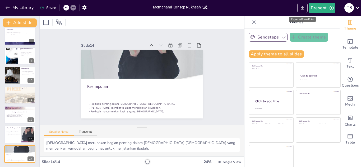
click at [305, 8] on icon "Export to PowerPoint" at bounding box center [303, 8] width 6 height 6
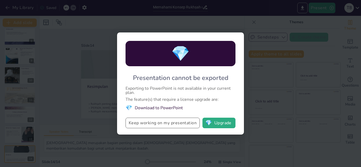
click at [175, 123] on button "Keep working on my presentation" at bounding box center [163, 123] width 74 height 11
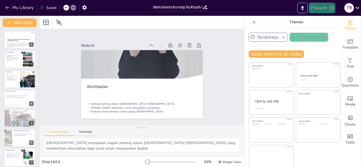
click at [325, 8] on button "Present" at bounding box center [322, 8] width 26 height 11
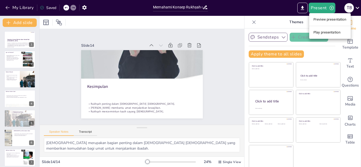
click at [327, 19] on li "Preview presentation" at bounding box center [329, 19] width 41 height 8
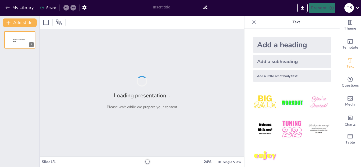
type input "Memahami Konsep Rukhṣah dalam Mazhab Fiqh [DEMOGRAPHIC_DATA]"
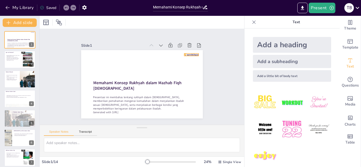
click at [196, 58] on div at bounding box center [193, 60] width 15 height 4
click at [9, 61] on div "Rukhṣah adalah keringanan dalam hukum Islam. Rukhṣah memberikan kemudahan dalam…" at bounding box center [13, 57] width 14 height 9
type textarea "Rukhṣah sebagai keringanan dalam hukum [DEMOGRAPHIC_DATA] memberikan kesempatan…"
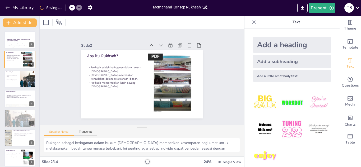
click at [222, 97] on div "Slide 1 Memahami Konsep Rukhṣah dalam Mazhab Fiqh [DEMOGRAPHIC_DATA] Presentasi…" at bounding box center [142, 77] width 204 height 96
click at [327, 9] on button "Present" at bounding box center [322, 8] width 26 height 11
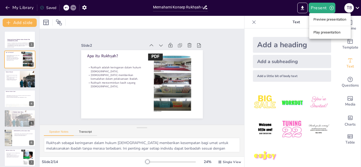
click at [328, 33] on li "Play presentation" at bounding box center [329, 32] width 41 height 8
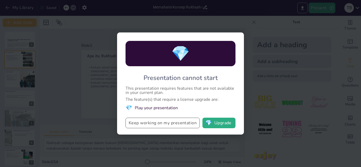
click at [178, 123] on button "Keep working on my presentation" at bounding box center [163, 123] width 74 height 11
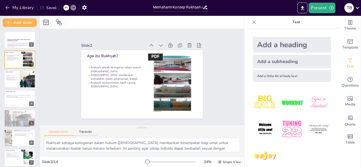
click at [256, 23] on icon at bounding box center [253, 22] width 5 height 5
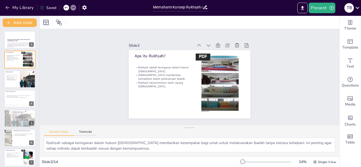
click at [253, 162] on div at bounding box center [265, 162] width 51 height 4
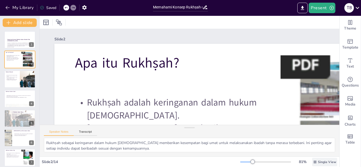
click at [321, 162] on span "Single View" at bounding box center [327, 162] width 18 height 4
click at [319, 151] on span "List View" at bounding box center [321, 150] width 28 height 5
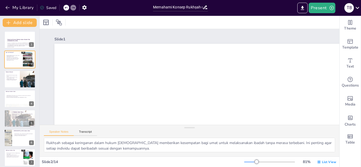
click at [252, 162] on div at bounding box center [250, 162] width 12 height 1
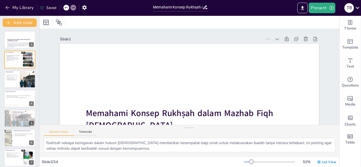
click at [249, 162] on div at bounding box center [247, 162] width 7 height 1
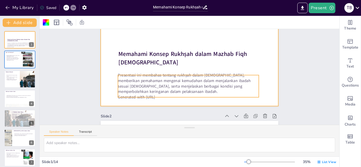
scroll to position [38, 0]
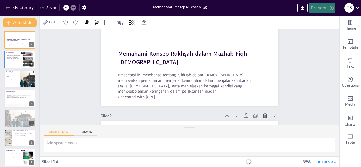
click at [325, 9] on button "Present" at bounding box center [322, 8] width 26 height 11
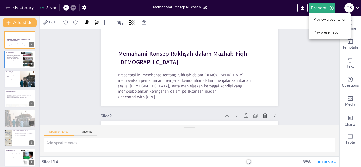
click at [325, 23] on li "Preview presentation" at bounding box center [329, 19] width 41 height 8
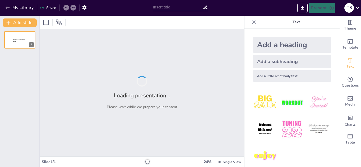
type input "Memahami Konsep Rukhṣah dalam Mazhab Fiqh [DEMOGRAPHIC_DATA]"
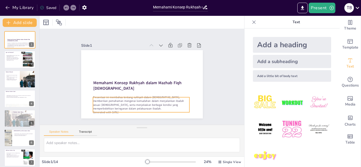
click at [139, 107] on p "Presentasi ini membahas tentang rukhṣah dalam [DEMOGRAPHIC_DATA], memberikan pe…" at bounding box center [117, 84] width 44 height 96
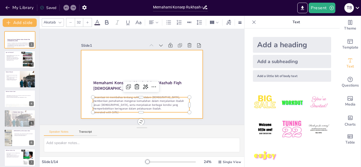
click at [148, 114] on div at bounding box center [135, 75] width 92 height 133
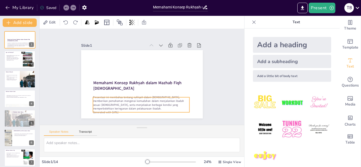
click at [123, 106] on p "Presentasi ini membahas tentang rukhṣah dalam [DEMOGRAPHIC_DATA], memberikan pe…" at bounding box center [115, 76] width 15 height 96
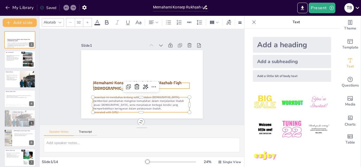
click at [151, 82] on strong "Memahami Konsep Rukhṣah dalam Mazhab Fiqh [DEMOGRAPHIC_DATA]" at bounding box center [132, 74] width 38 height 85
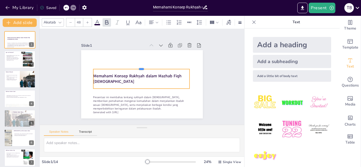
drag, startPoint x: 142, startPoint y: 82, endPoint x: 145, endPoint y: 66, distance: 16.6
click at [145, 66] on div at bounding box center [152, 78] width 24 height 95
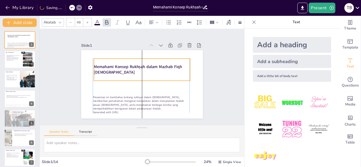
drag, startPoint x: 185, startPoint y: 78, endPoint x: 186, endPoint y: 69, distance: 8.5
click at [184, 69] on p "Memahami Konsep Rukhṣah dalam Mazhab Fiqh [DEMOGRAPHIC_DATA]" at bounding box center [147, 71] width 73 height 79
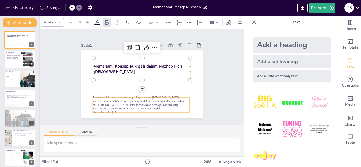
click at [165, 105] on p "Presentasi ini membahas tentang rukhṣah dalam [DEMOGRAPHIC_DATA], memberikan pe…" at bounding box center [128, 98] width 91 height 61
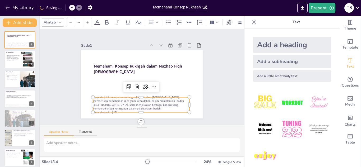
type input "32"
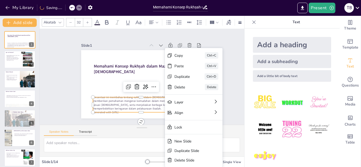
drag, startPoint x: 165, startPoint y: 105, endPoint x: 148, endPoint y: 102, distance: 17.5
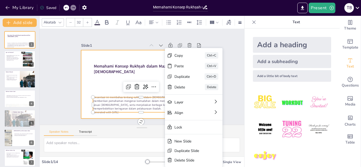
click at [110, 86] on div at bounding box center [142, 84] width 122 height 68
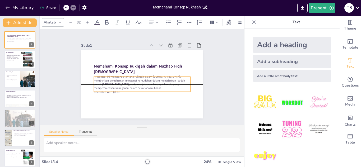
drag, startPoint x: 113, startPoint y: 99, endPoint x: 113, endPoint y: 80, distance: 19.3
click at [113, 80] on p "Presentasi ini membahas tentang rukhṣah dalam [DEMOGRAPHIC_DATA], memberikan pe…" at bounding box center [137, 80] width 69 height 87
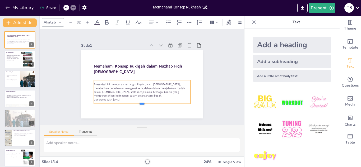
drag, startPoint x: 142, startPoint y: 96, endPoint x: 140, endPoint y: 104, distance: 8.1
click at [131, 104] on div at bounding box center [114, 86] width 34 height 93
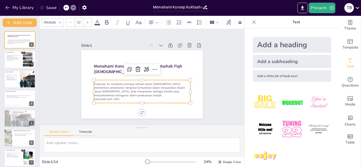
click at [133, 100] on p "Generated with [URL]" at bounding box center [133, 97] width 90 height 43
click at [128, 99] on p "Generated with [URL]" at bounding box center [127, 93] width 74 height 67
click at [128, 99] on p "Generated with [URL]" at bounding box center [123, 65] width 52 height 85
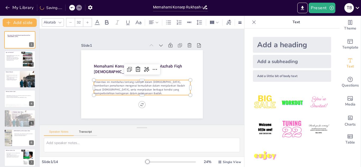
click at [215, 112] on div "Slide 1 Memahami Konsep Rukhṣah dalam Mazhab Fiqh [DEMOGRAPHIC_DATA] Presentasi…" at bounding box center [141, 77] width 173 height 148
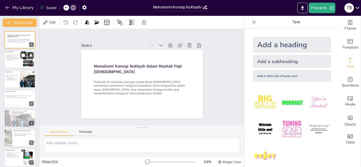
click at [20, 54] on div "Rukhṣah adalah keringanan dalam hukum [DEMOGRAPHIC_DATA]. [DEMOGRAPHIC_DATA] me…" at bounding box center [13, 57] width 14 height 9
type textarea "Rukhṣah sebagai keringanan dalam hukum [DEMOGRAPHIC_DATA] memberikan kesempatan…"
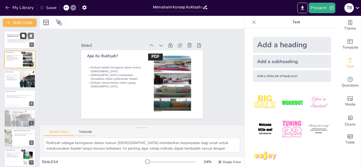
click at [22, 34] on icon at bounding box center [23, 36] width 4 height 4
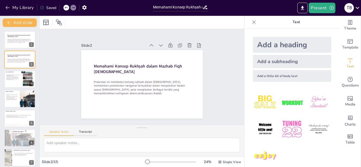
click at [254, 22] on icon at bounding box center [253, 21] width 3 height 3
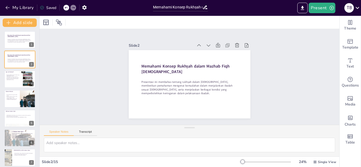
click at [252, 162] on div at bounding box center [265, 162] width 51 height 4
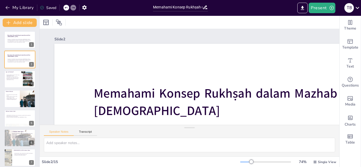
click at [248, 162] on div at bounding box center [265, 162] width 51 height 4
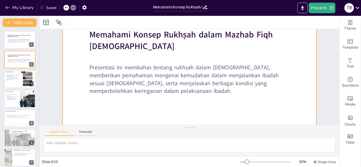
scroll to position [44, 0]
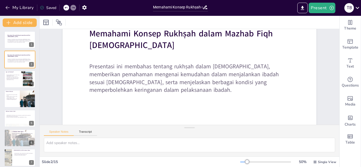
click at [327, 117] on div "Slide 1 Memahami Konsep Rukhṣah dalam Mazhab Fiqh [DEMOGRAPHIC_DATA] Presentasi…" at bounding box center [182, 66] width 322 height 294
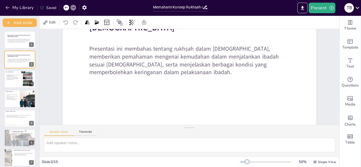
scroll to position [0, 0]
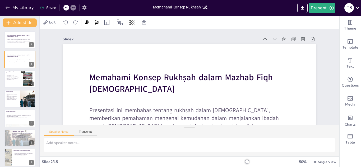
click at [84, 9] on icon "button" at bounding box center [84, 7] width 4 height 4
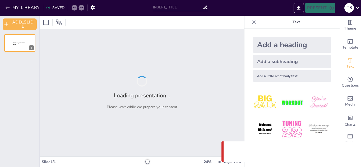
type input "Memahami Konsep Rukhṣah dalam Mazhab Fiqh [DEMOGRAPHIC_DATA]"
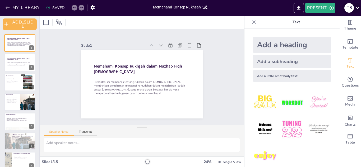
click at [349, 7] on div "t b" at bounding box center [349, 8] width 10 height 10
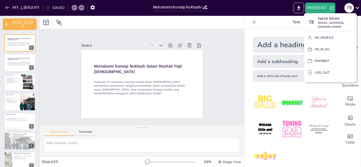
click at [253, 24] on div at bounding box center [180, 83] width 361 height 167
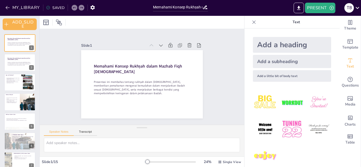
click at [255, 23] on icon at bounding box center [253, 22] width 5 height 5
